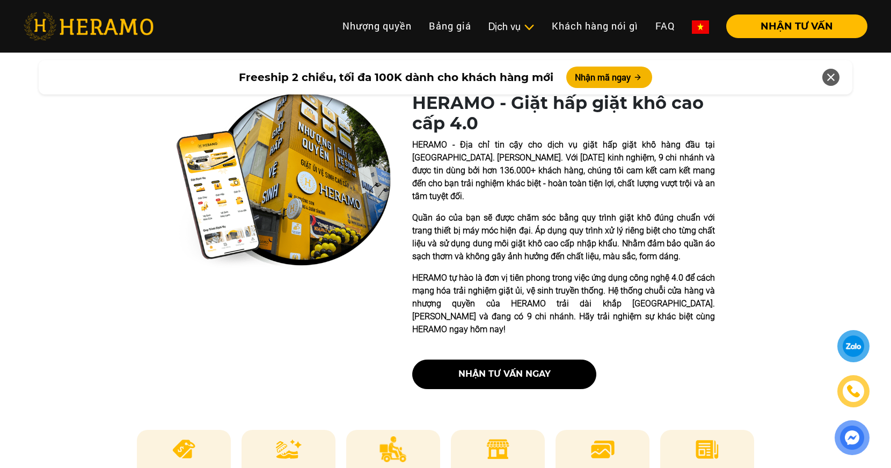
scroll to position [195, 0]
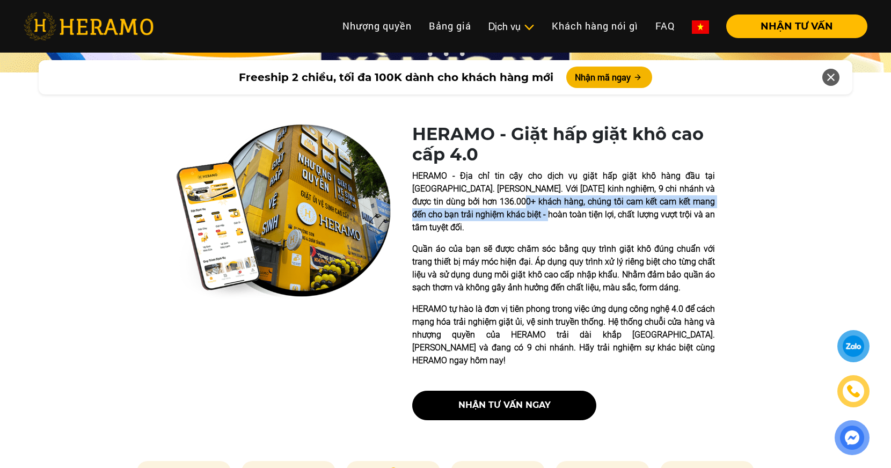
click at [481, 219] on p "HERAMO - Địa chỉ tin cậy cho dịch vụ giặt hấp giặt khô hàng đầu tại [GEOGRAPHIC…" at bounding box center [563, 202] width 303 height 64
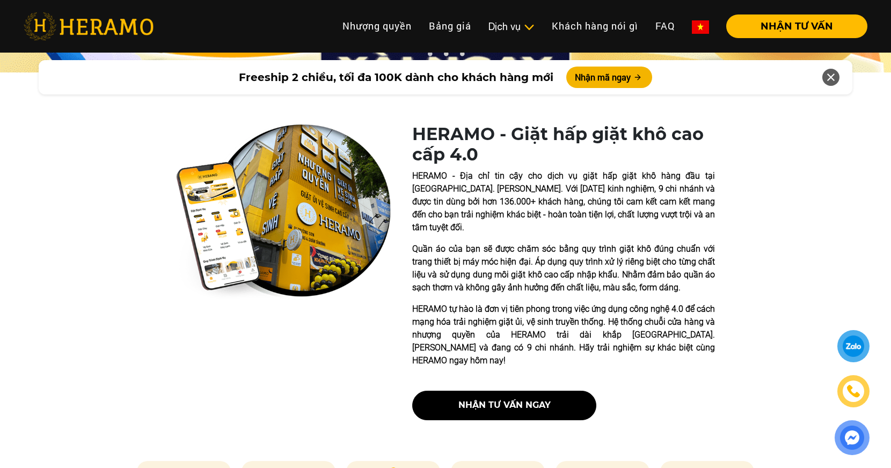
click at [301, 151] on img at bounding box center [283, 212] width 215 height 176
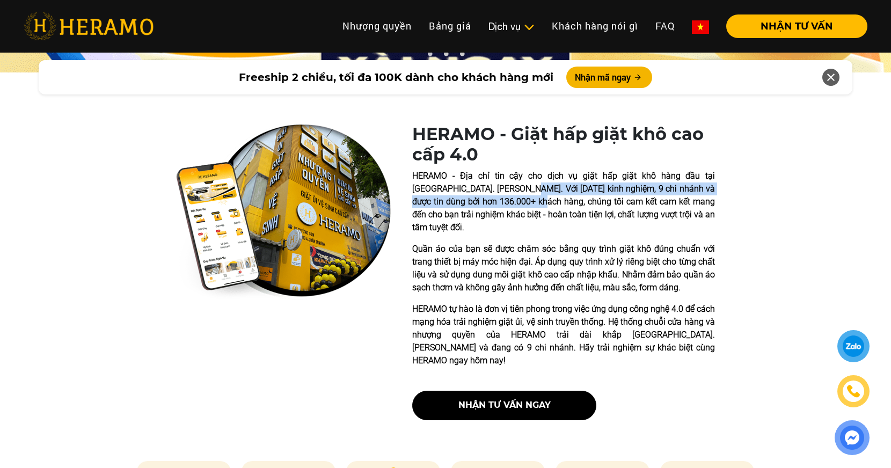
drag, startPoint x: 488, startPoint y: 194, endPoint x: 496, endPoint y: 215, distance: 22.4
click at [494, 211] on p "HERAMO - Địa chỉ tin cậy cho dịch vụ giặt hấp giặt khô hàng đầu tại [GEOGRAPHIC…" at bounding box center [563, 202] width 303 height 64
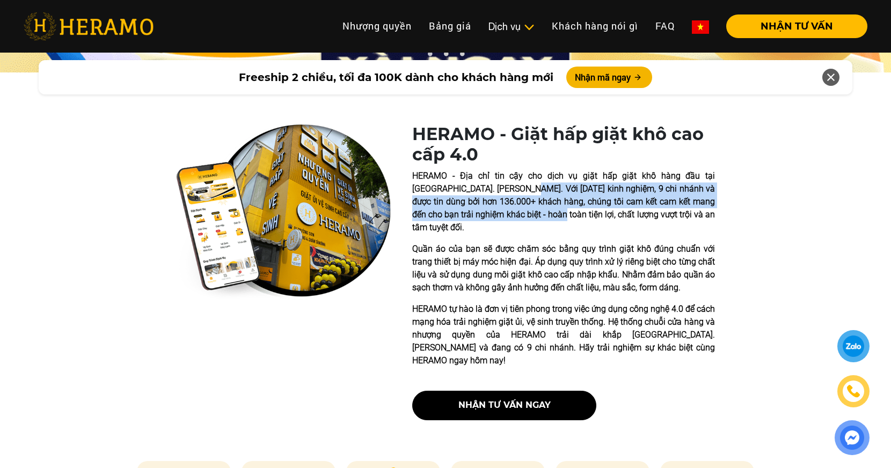
click at [496, 215] on p "HERAMO - Địa chỉ tin cậy cho dịch vụ giặt hấp giặt khô hàng đầu tại [GEOGRAPHIC…" at bounding box center [563, 202] width 303 height 64
click at [496, 202] on p "HERAMO - Địa chỉ tin cậy cho dịch vụ giặt hấp giặt khô hàng đầu tại [GEOGRAPHIC…" at bounding box center [563, 202] width 303 height 64
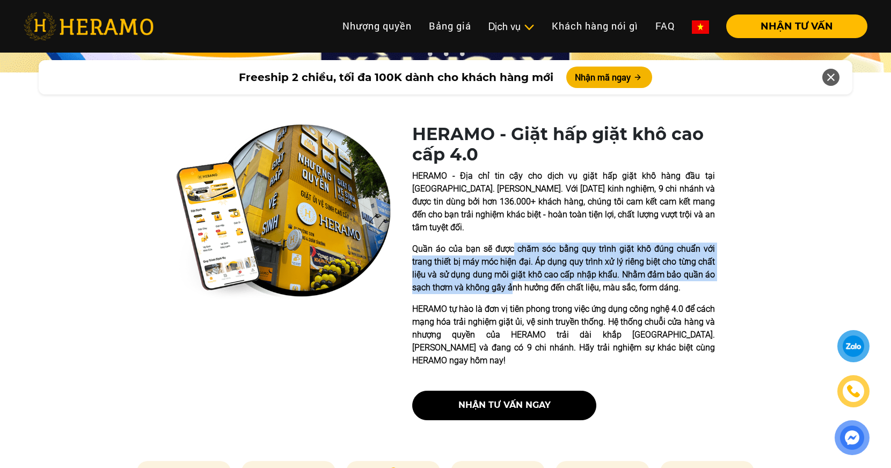
drag, startPoint x: 514, startPoint y: 242, endPoint x: 510, endPoint y: 282, distance: 40.5
click at [510, 282] on div "HERAMO - Địa chỉ tin cậy cho dịch vụ giặt hấp giặt khô hàng đầu tại [GEOGRAPHIC…" at bounding box center [563, 268] width 303 height 197
click at [509, 282] on div "HERAMO - Địa chỉ tin cậy cho dịch vụ giặt hấp giặt khô hàng đầu tại [GEOGRAPHIC…" at bounding box center [563, 268] width 303 height 197
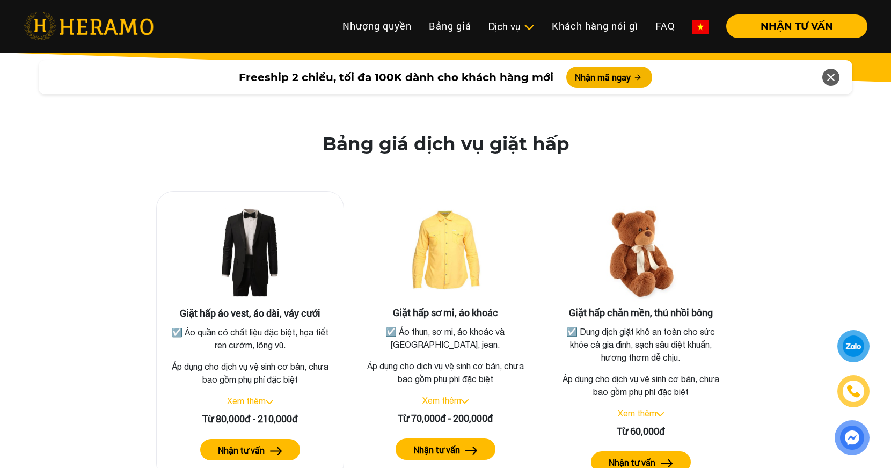
scroll to position [1892, 0]
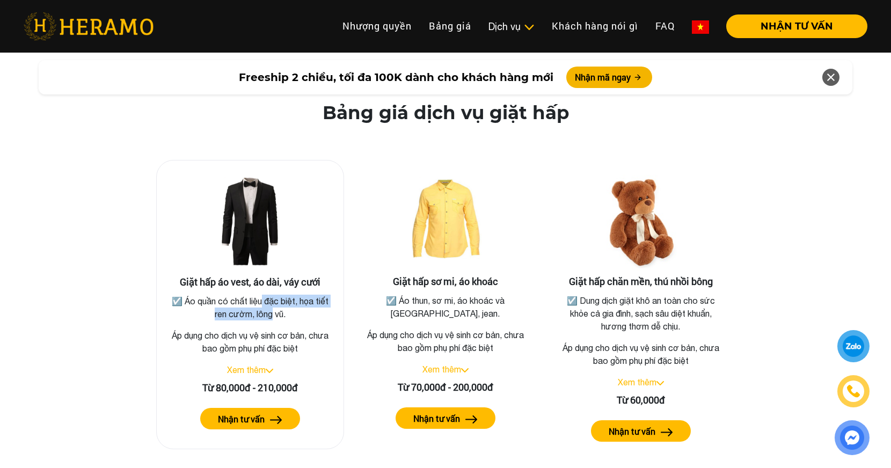
drag, startPoint x: 259, startPoint y: 284, endPoint x: 266, endPoint y: 292, distance: 10.7
click at [266, 295] on p "☑️ Áo quần có chất liệu đặc biệt, họa tiết ren cườm, lông vũ." at bounding box center [249, 308] width 165 height 26
click at [261, 365] on link "Xem thêm" at bounding box center [246, 370] width 39 height 10
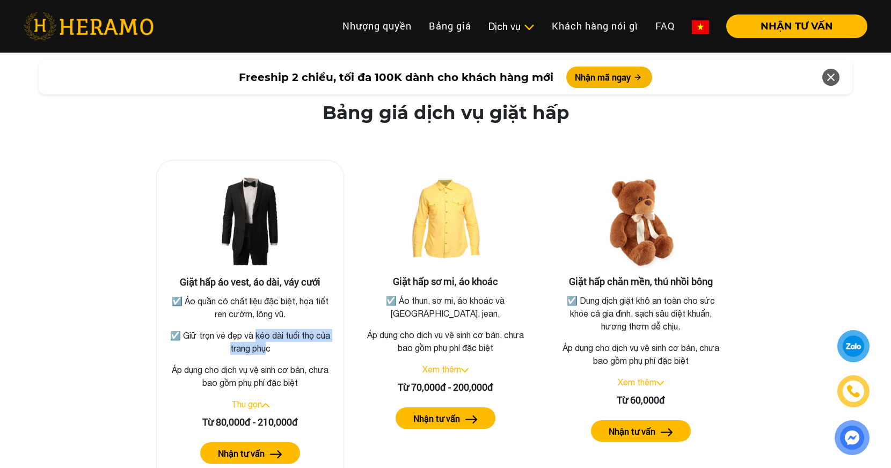
drag, startPoint x: 254, startPoint y: 323, endPoint x: 259, endPoint y: 338, distance: 16.3
click at [259, 338] on p "☑️ Giữ trọn vẻ đẹp và kéo dài tuổi thọ của trang phục" at bounding box center [249, 342] width 165 height 26
click at [262, 338] on p "☑️ Giữ trọn vẻ đẹp và kéo dài tuổi thọ của trang phục" at bounding box center [249, 342] width 165 height 26
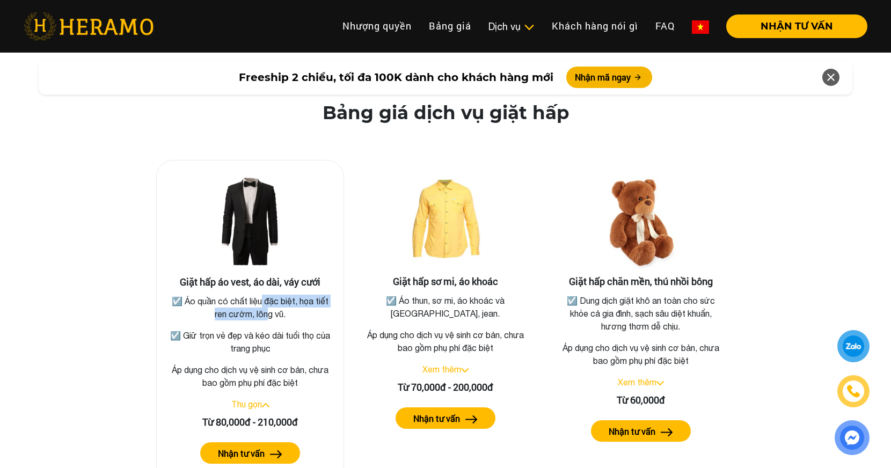
drag, startPoint x: 260, startPoint y: 287, endPoint x: 264, endPoint y: 301, distance: 13.9
click at [264, 301] on p "☑️ Áo quần có chất liệu đặc biệt, họa tiết ren cườm, lông vũ." at bounding box center [249, 308] width 165 height 26
click at [272, 304] on p "☑️ Áo quần có chất liệu đặc biệt, họa tiết ren cườm, lông vũ." at bounding box center [249, 308] width 165 height 26
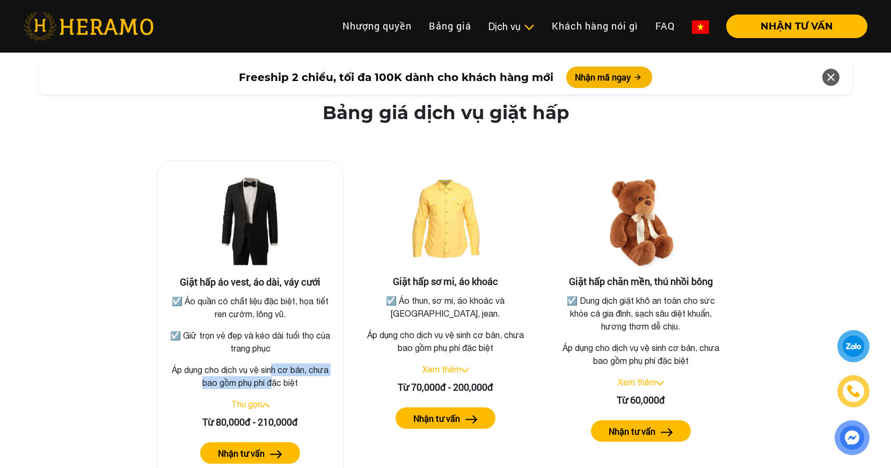
drag, startPoint x: 270, startPoint y: 356, endPoint x: 272, endPoint y: 367, distance: 10.3
click at [272, 367] on p "Áp dụng cho dịch vụ vệ sinh cơ bản, chưa bao gồm phụ phí đặc biệt" at bounding box center [250, 376] width 170 height 26
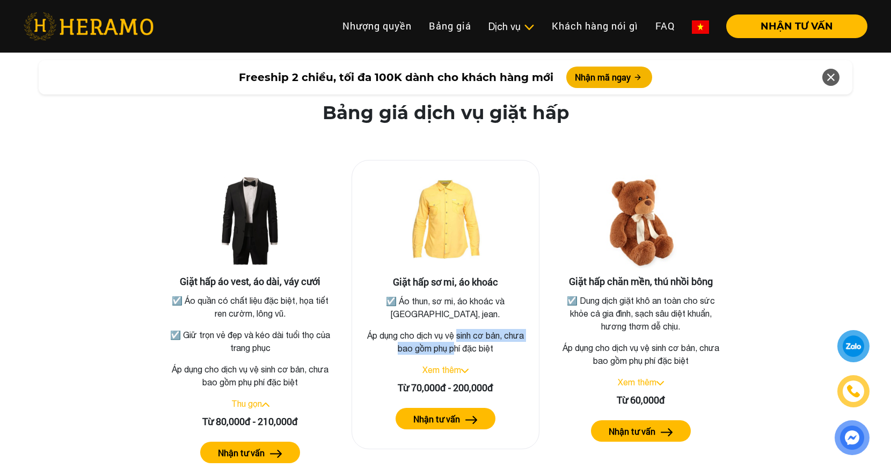
drag, startPoint x: 457, startPoint y: 323, endPoint x: 455, endPoint y: 330, distance: 7.3
click at [455, 330] on p "Áp dụng cho dịch vụ vệ sinh cơ bản, chưa bao gồm phụ phí đặc biệt" at bounding box center [446, 342] width 170 height 26
click at [454, 365] on link "Xem thêm" at bounding box center [441, 370] width 39 height 10
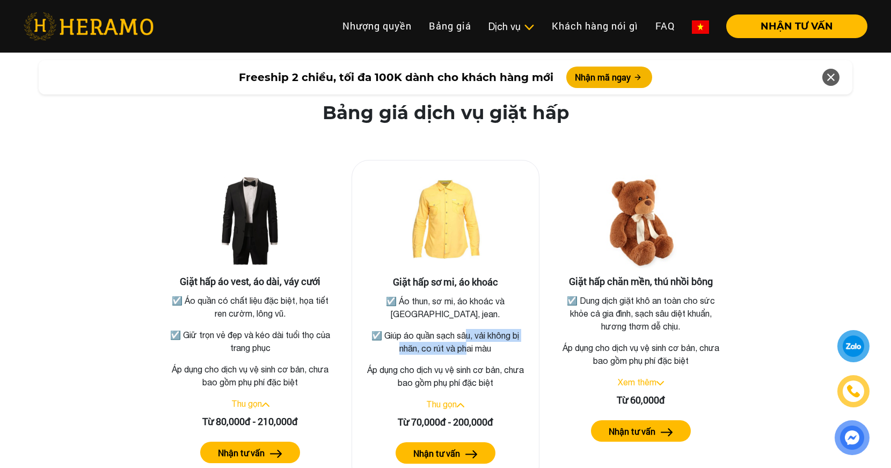
drag, startPoint x: 461, startPoint y: 319, endPoint x: 460, endPoint y: 335, distance: 16.1
click at [460, 335] on p "☑️ Giúp áo quần sạch sâu, vải không bị nhăn, co rút và phai màu" at bounding box center [445, 342] width 165 height 26
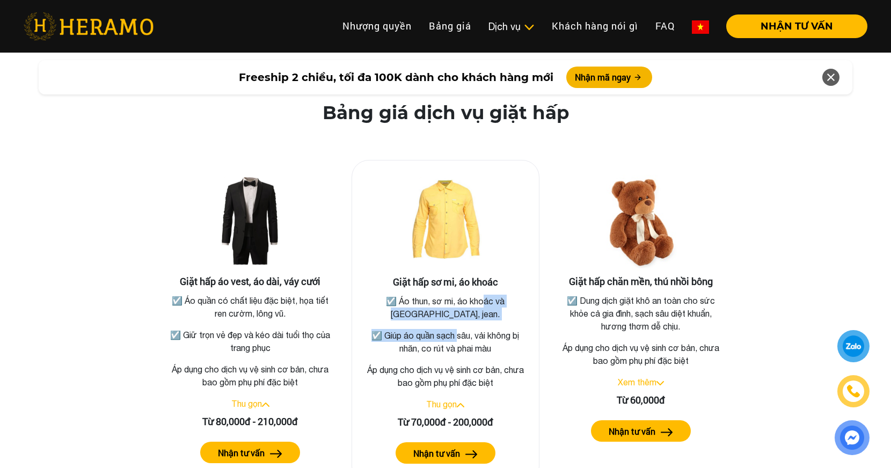
drag, startPoint x: 464, startPoint y: 291, endPoint x: 456, endPoint y: 312, distance: 22.4
click at [456, 312] on div "☑️ Áo thun, sơ mi, áo khoác và [GEOGRAPHIC_DATA], jean. ☑️ Giúp áo quần sạch sâ…" at bounding box center [445, 325] width 165 height 60
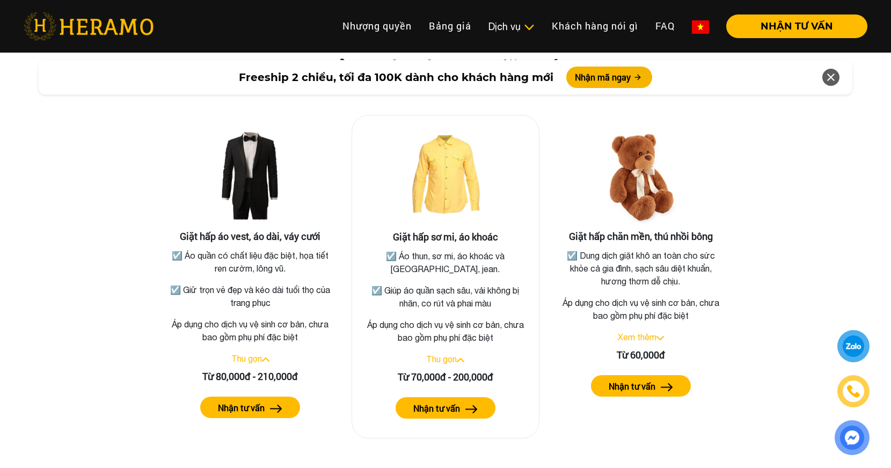
scroll to position [1941, 0]
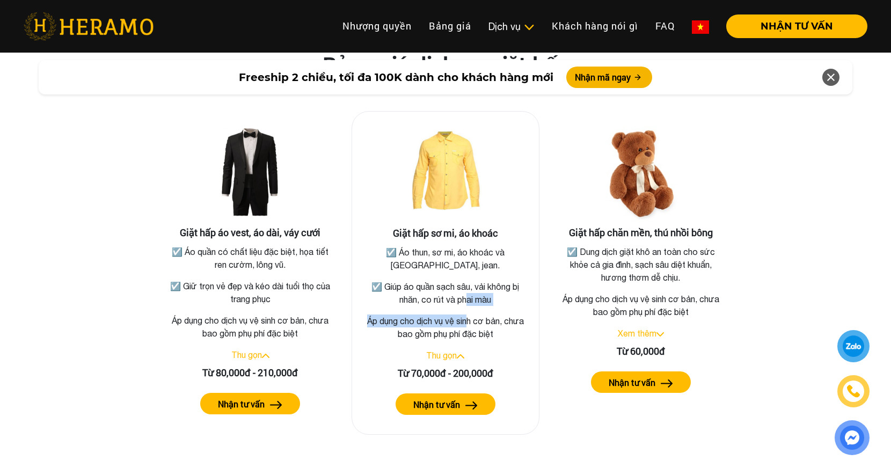
click at [469, 301] on div "Giặt hấp sơ mi, áo khoác ☑️ Áo thun, sơ mi, áo khoác và quần tây, jean. ☑️ Giúp…" at bounding box center [446, 273] width 188 height 324
click at [469, 314] on p "Áp dụng cho dịch vụ vệ sinh cơ bản, chưa bao gồm phụ phí đặc biệt" at bounding box center [446, 327] width 170 height 26
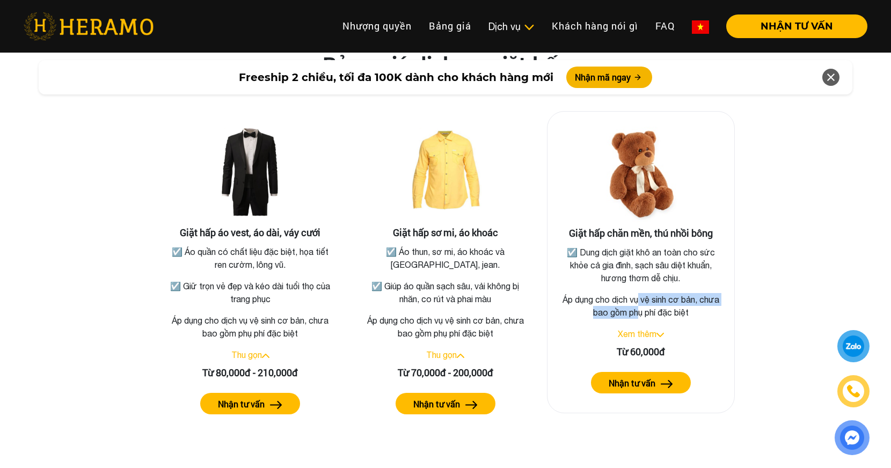
drag, startPoint x: 639, startPoint y: 281, endPoint x: 639, endPoint y: 295, distance: 13.4
click at [639, 295] on div "Giặt hấp chăn mền, thú nhồi bông ☑️ Dung dịch giặt khô an toàn cho sức khỏe cả …" at bounding box center [641, 262] width 188 height 302
click at [639, 295] on p "Áp dụng cho dịch vụ vệ sinh cơ bản, chưa bao gồm phụ phí đặc biệt" at bounding box center [641, 306] width 170 height 26
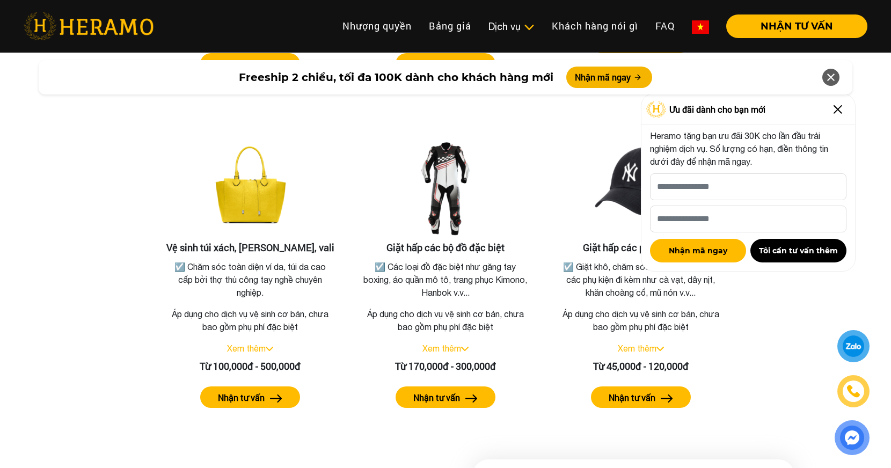
scroll to position [2673, 0]
